Goal: Task Accomplishment & Management: Use online tool/utility

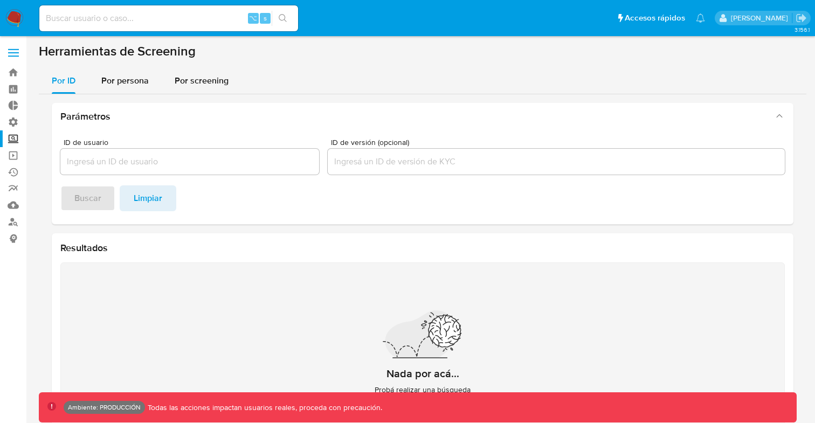
click at [16, 58] on label at bounding box center [13, 52] width 27 height 23
click at [0, 0] on input "checkbox" at bounding box center [0, 0] width 0 height 0
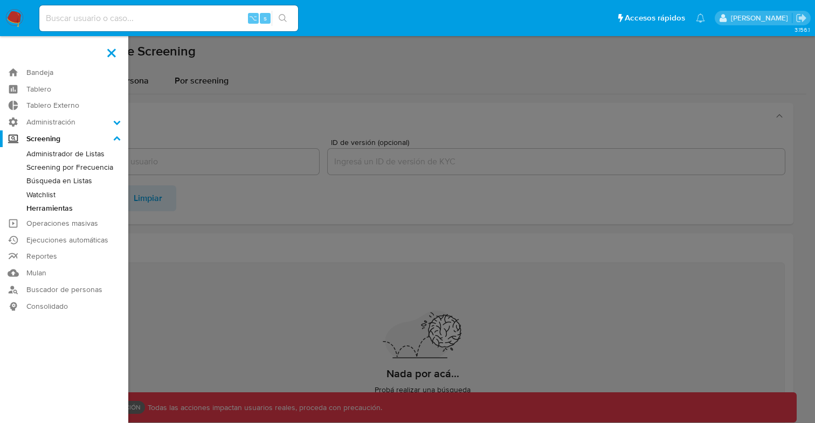
click at [153, 20] on input at bounding box center [168, 18] width 259 height 14
click at [55, 183] on link "Búsqueda en Listas" at bounding box center [64, 180] width 128 height 13
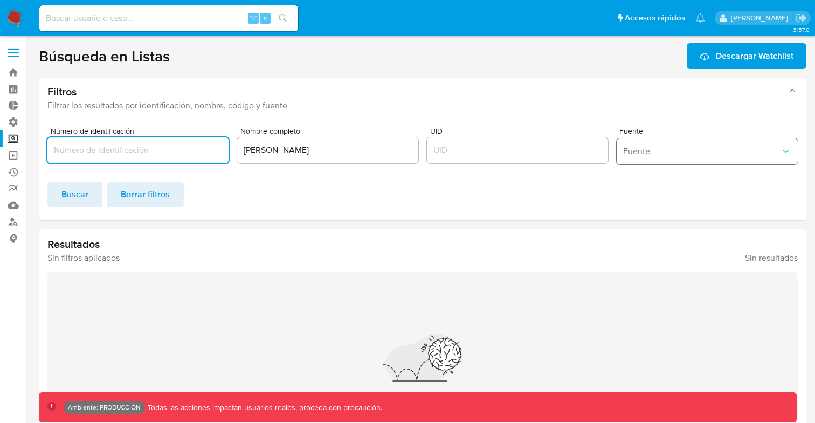
click at [777, 152] on span "Fuente" at bounding box center [701, 151] width 157 height 11
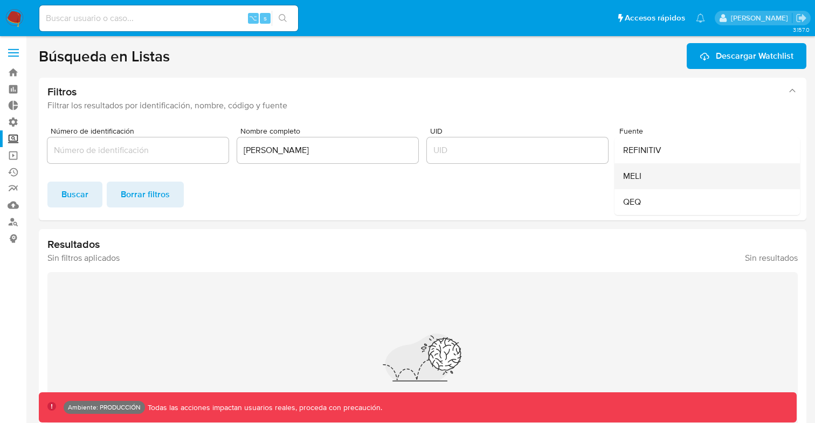
click at [652, 187] on div "MELI" at bounding box center [704, 176] width 162 height 26
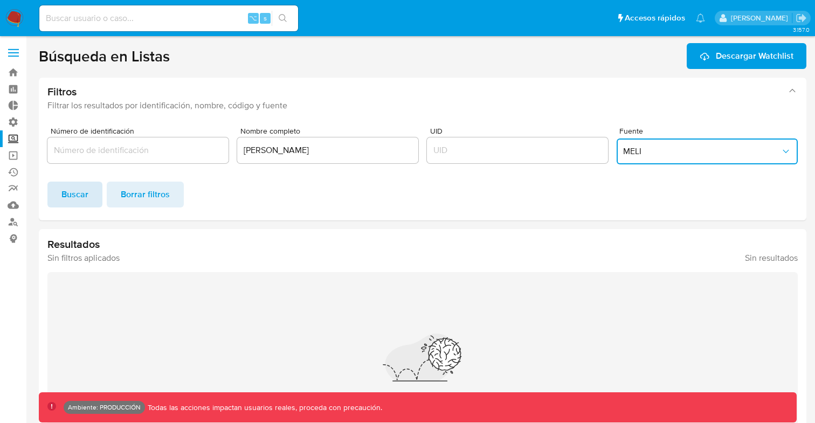
click at [67, 199] on span "Buscar" at bounding box center [74, 195] width 27 height 24
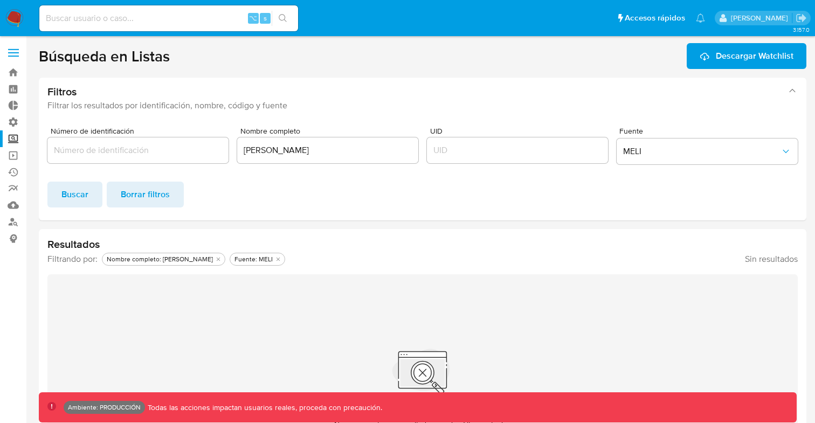
click at [333, 150] on input "ramon javier mestre" at bounding box center [327, 150] width 181 height 14
type input "r"
click at [77, 193] on span "Buscar" at bounding box center [74, 195] width 27 height 24
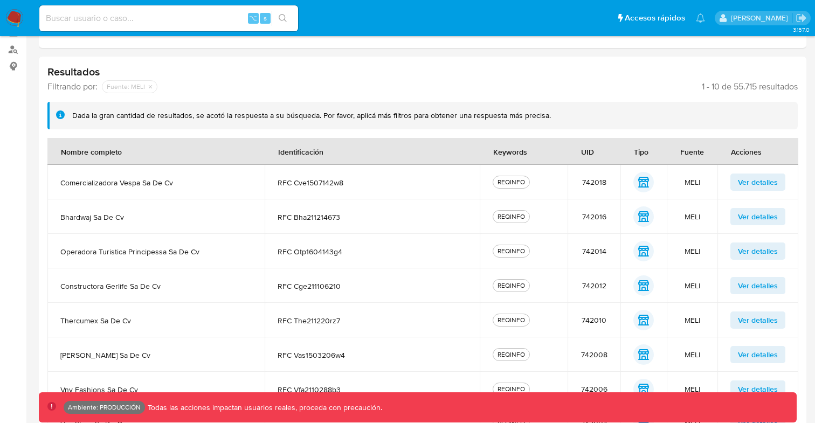
scroll to position [300, 0]
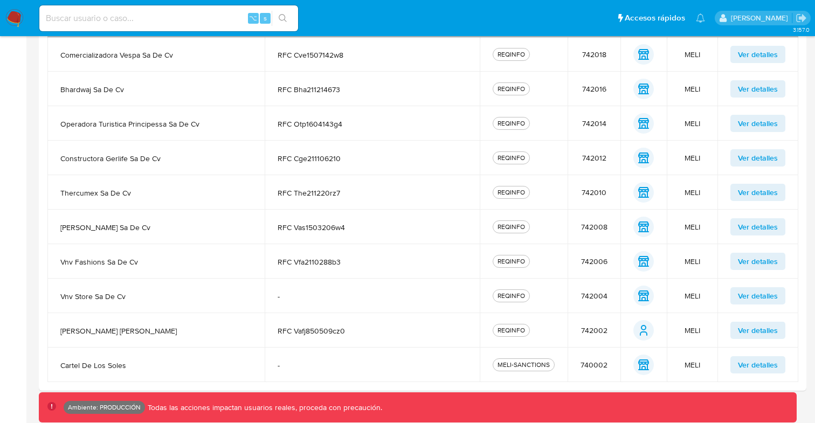
drag, startPoint x: 486, startPoint y: 412, endPoint x: 494, endPoint y: 411, distance: 7.7
click at [494, 411] on div "Ambiente: PRODUCCIÓN Todas las acciones impactan usuarios reales, proceda con p…" at bounding box center [426, 407] width 724 height 13
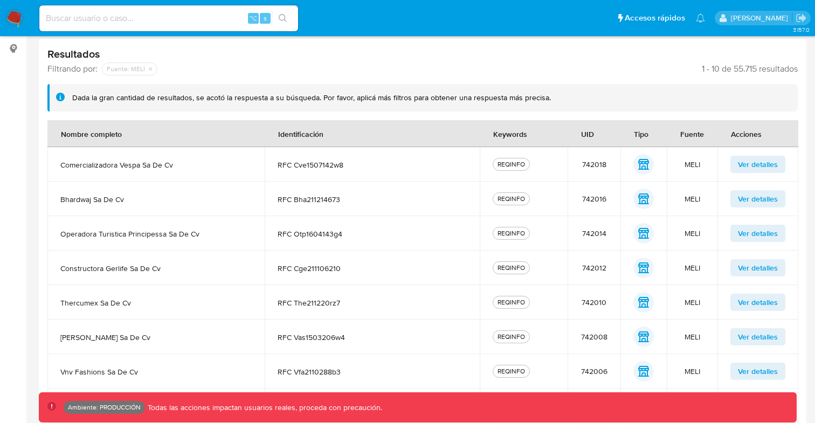
scroll to position [187, 0]
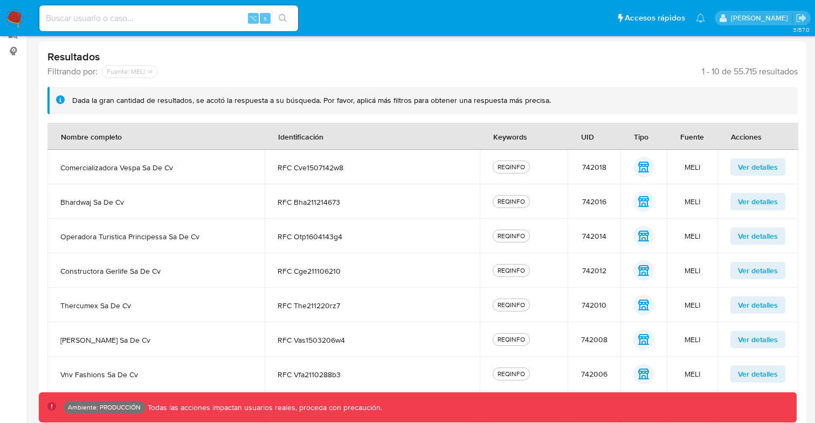
click at [759, 234] on span "Ver detalles" at bounding box center [758, 235] width 40 height 15
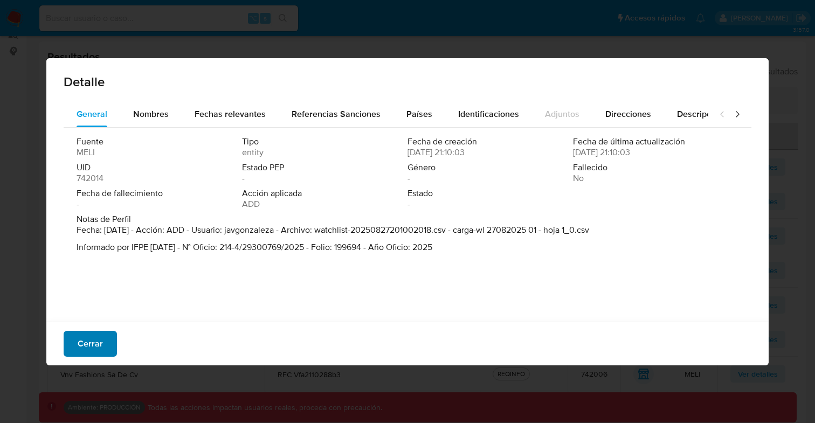
click at [94, 338] on span "Cerrar" at bounding box center [90, 344] width 25 height 24
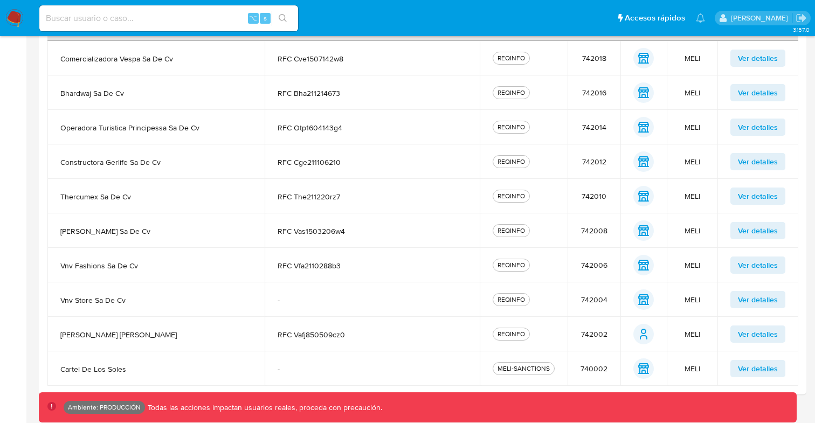
scroll to position [300, 0]
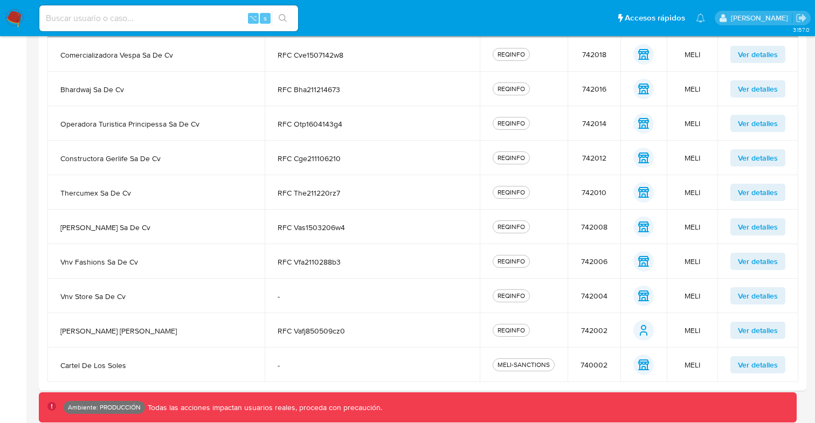
click at [773, 362] on span "Ver detalles" at bounding box center [758, 364] width 40 height 15
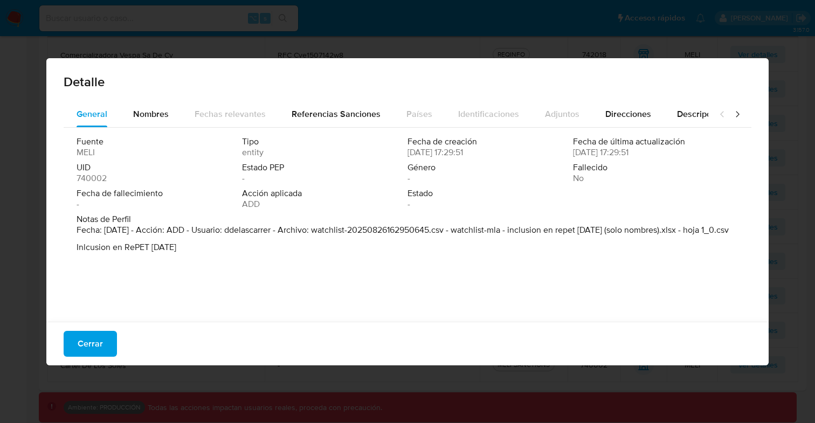
click at [738, 111] on icon at bounding box center [737, 114] width 11 height 11
click at [723, 114] on icon at bounding box center [721, 114] width 11 height 11
click at [92, 180] on span "740002" at bounding box center [91, 178] width 30 height 11
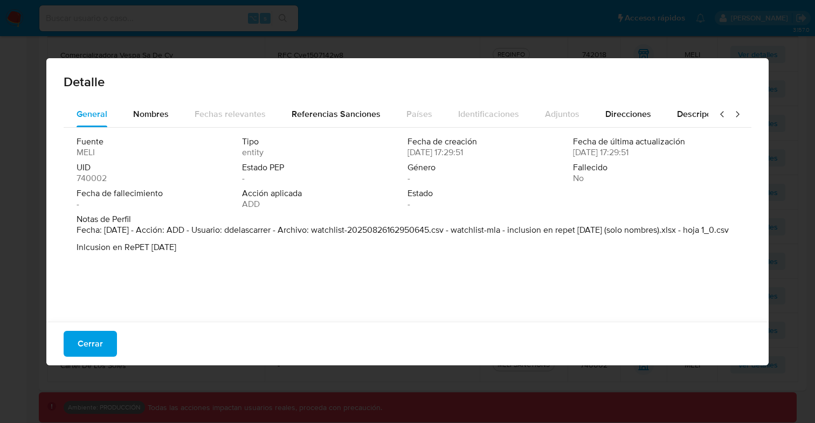
click at [92, 180] on span "740002" at bounding box center [91, 178] width 30 height 11
click at [79, 349] on span "Cerrar" at bounding box center [90, 344] width 25 height 24
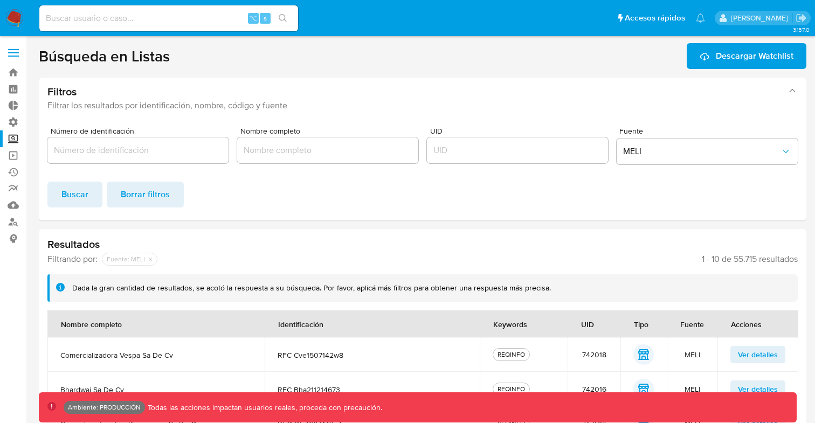
click at [508, 194] on div "Buscar Borrar filtros" at bounding box center [422, 195] width 750 height 26
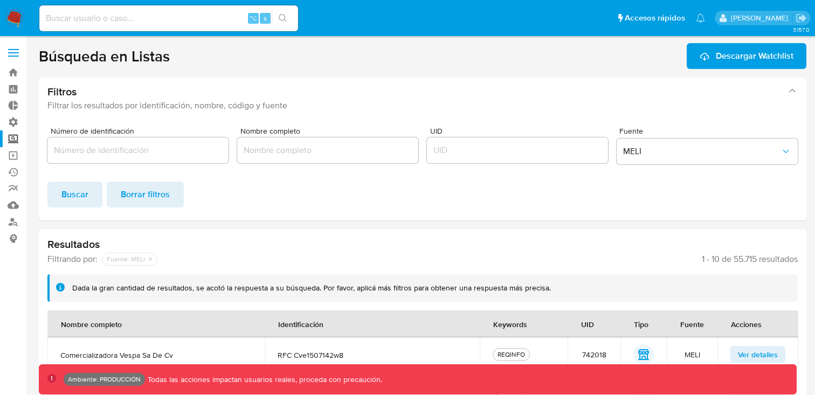
click at [12, 53] on label at bounding box center [13, 52] width 27 height 23
click at [0, 0] on input "checkbox" at bounding box center [0, 0] width 0 height 0
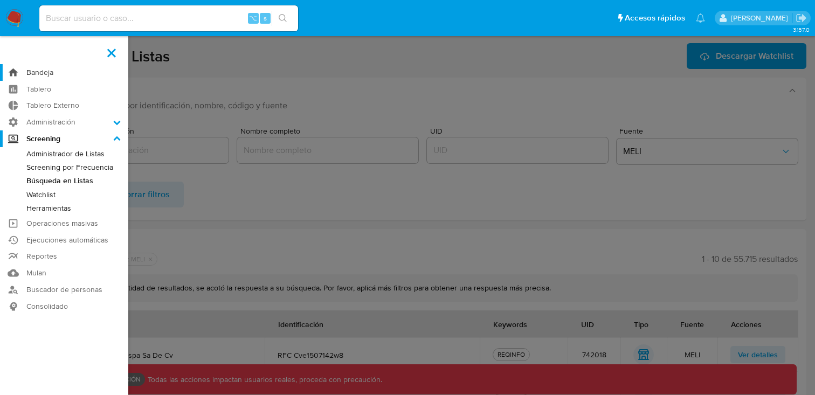
click at [41, 71] on link "Bandeja" at bounding box center [64, 72] width 128 height 17
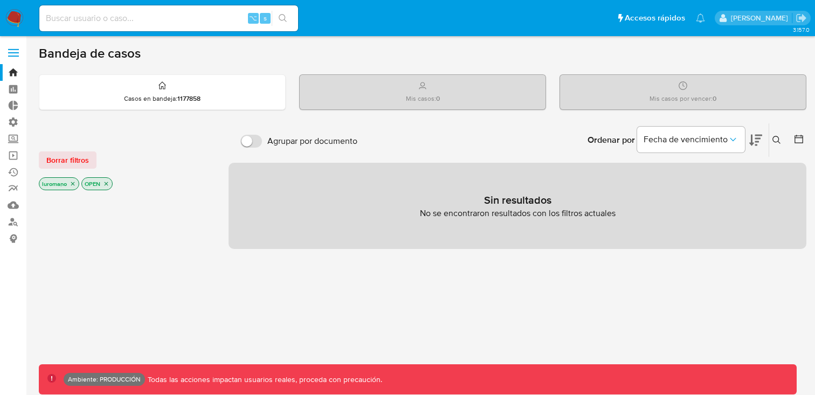
click at [73, 184] on icon "close-filter" at bounding box center [72, 183] width 6 height 6
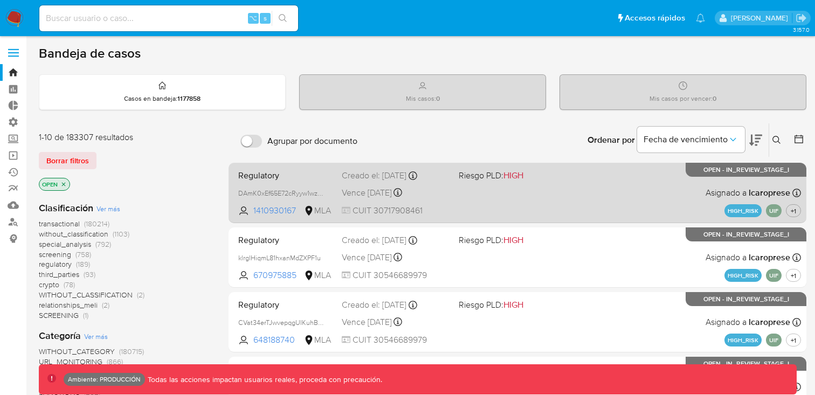
click at [645, 204] on div "Regulatory DAmK0xEf65E72cRyyw1wzIP3 1410930167 MLA Riesgo PLD: HIGH Creado el: …" at bounding box center [517, 192] width 567 height 54
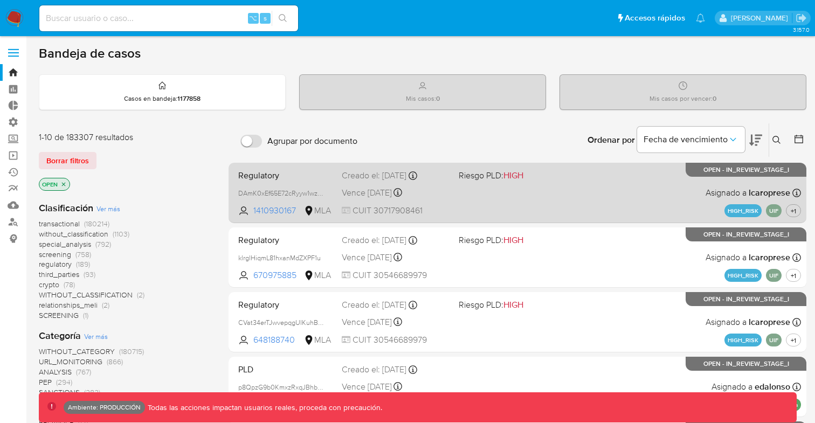
click at [576, 191] on div "Regulatory DAmK0xEf65E72cRyyw1wzIP3 1410930167 MLA Riesgo PLD: HIGH Creado el: …" at bounding box center [517, 192] width 567 height 54
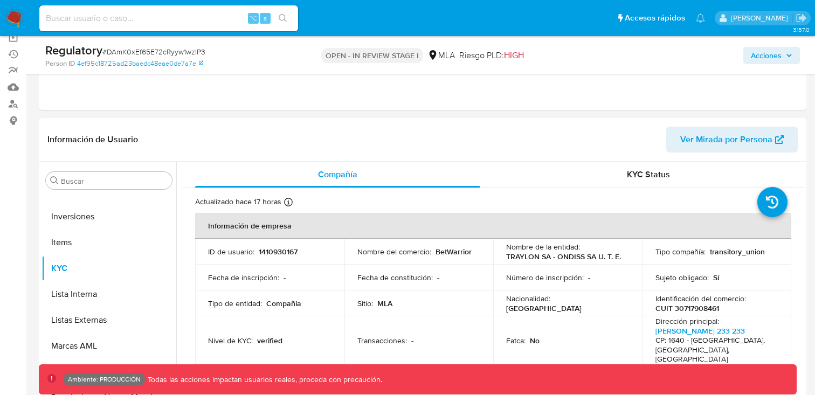
scroll to position [123, 0]
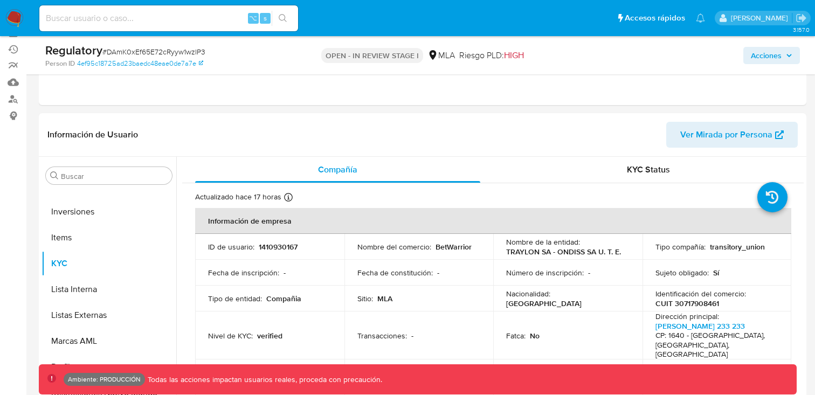
select select "10"
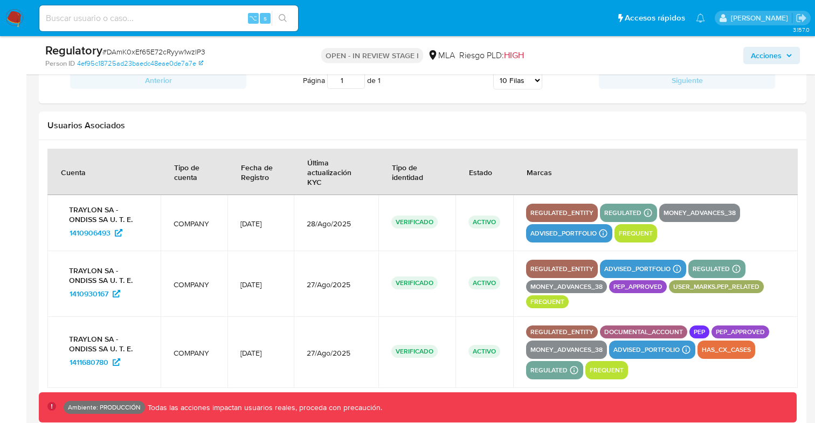
scroll to position [1396, 0]
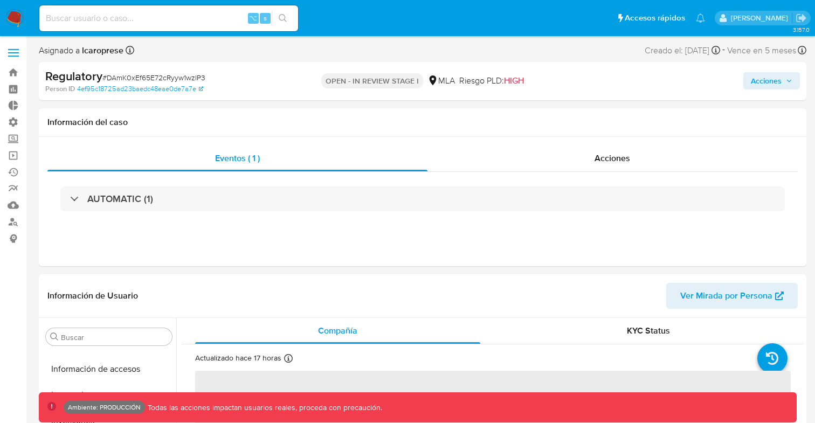
scroll to position [507, 0]
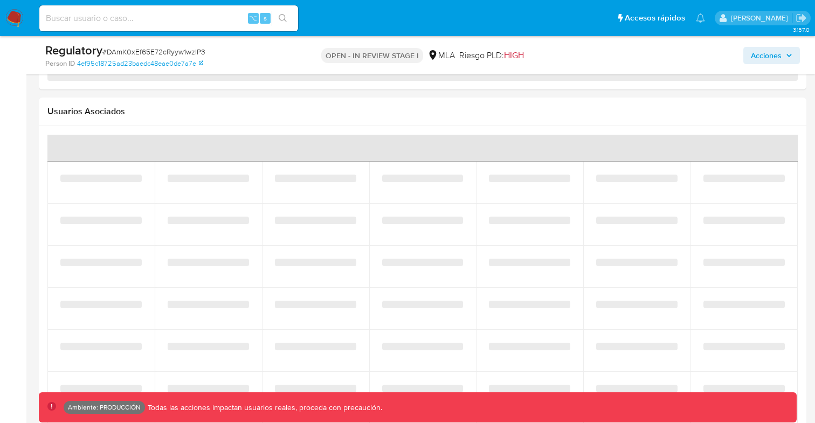
select select "10"
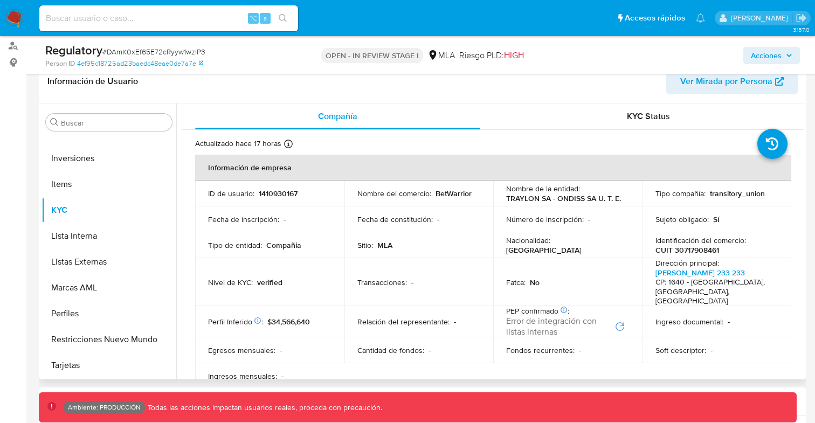
scroll to position [177, 0]
click at [86, 238] on button "Lista Interna" at bounding box center [104, 235] width 126 height 26
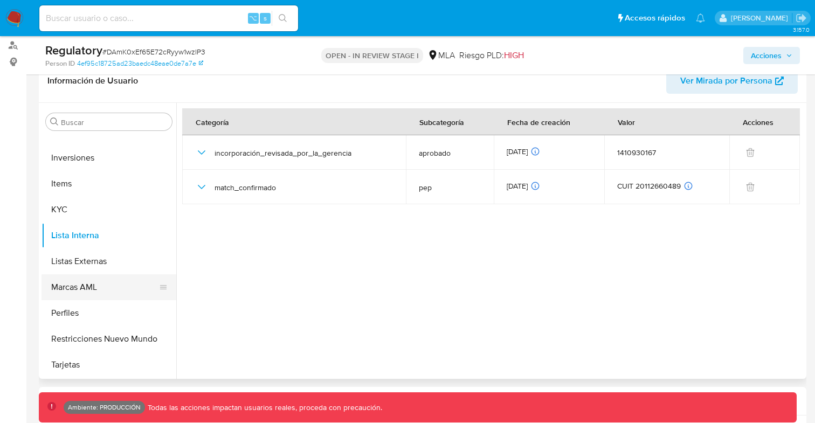
click at [82, 288] on button "Marcas AML" at bounding box center [104, 287] width 126 height 26
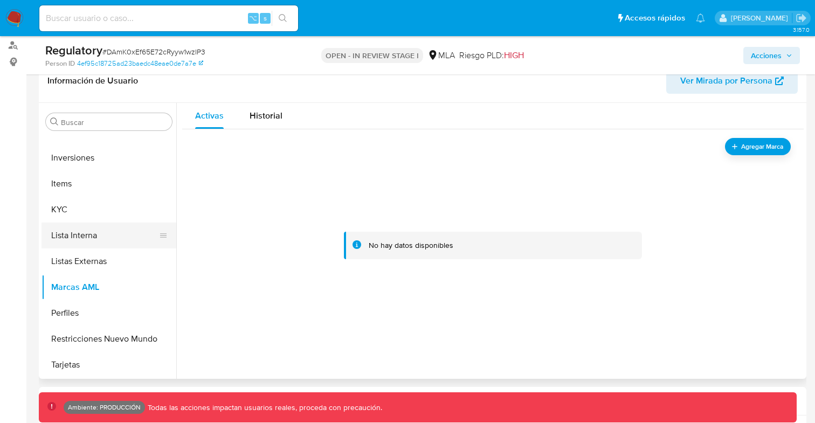
click at [78, 237] on button "Lista Interna" at bounding box center [104, 235] width 126 height 26
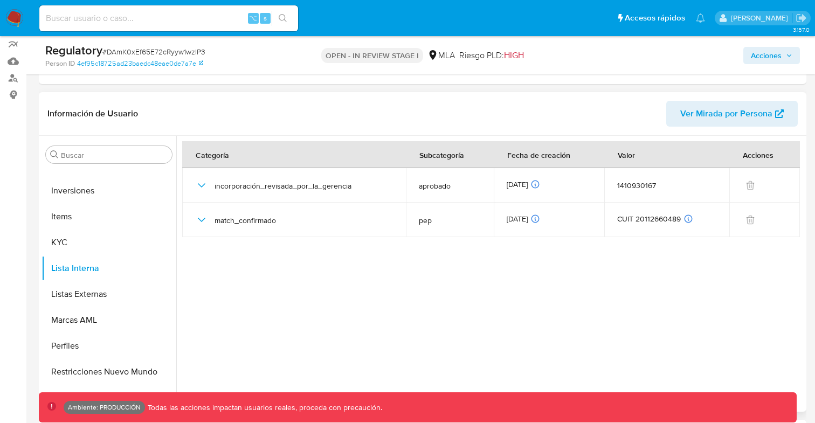
scroll to position [146, 0]
